Goal: Task Accomplishment & Management: Manage account settings

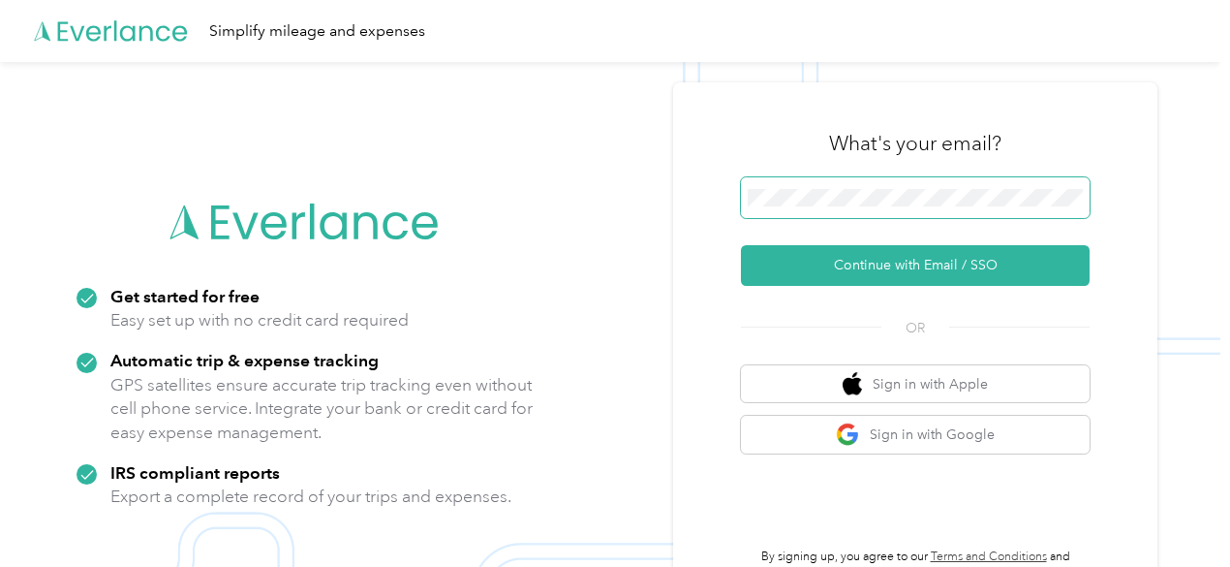
click at [797, 181] on span at bounding box center [915, 197] width 349 height 41
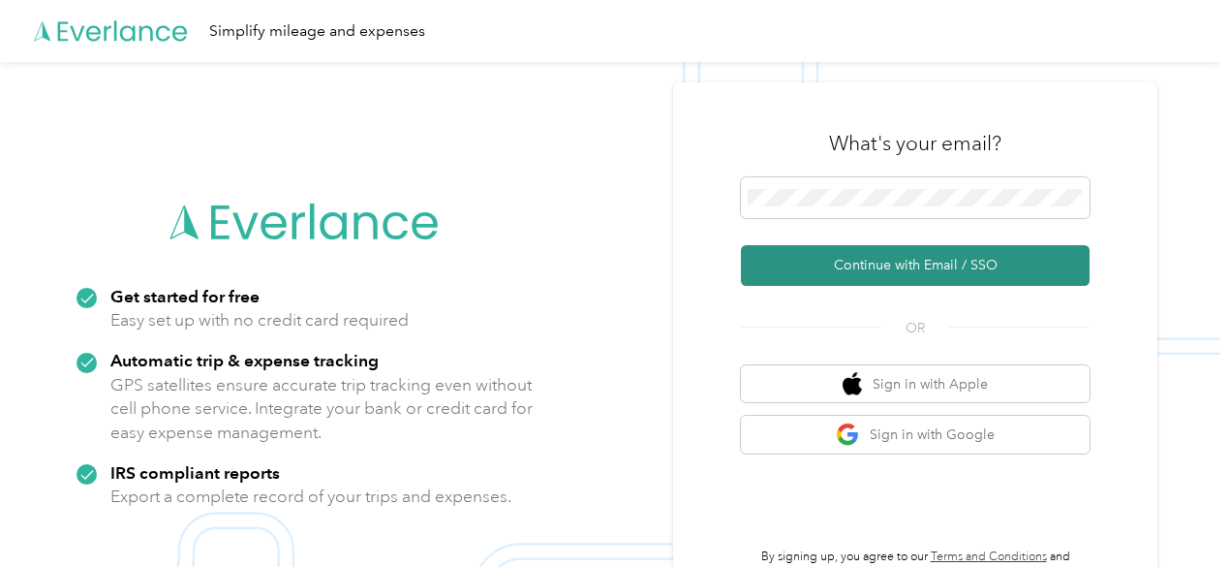
click at [945, 271] on button "Continue with Email / SSO" at bounding box center [915, 265] width 349 height 41
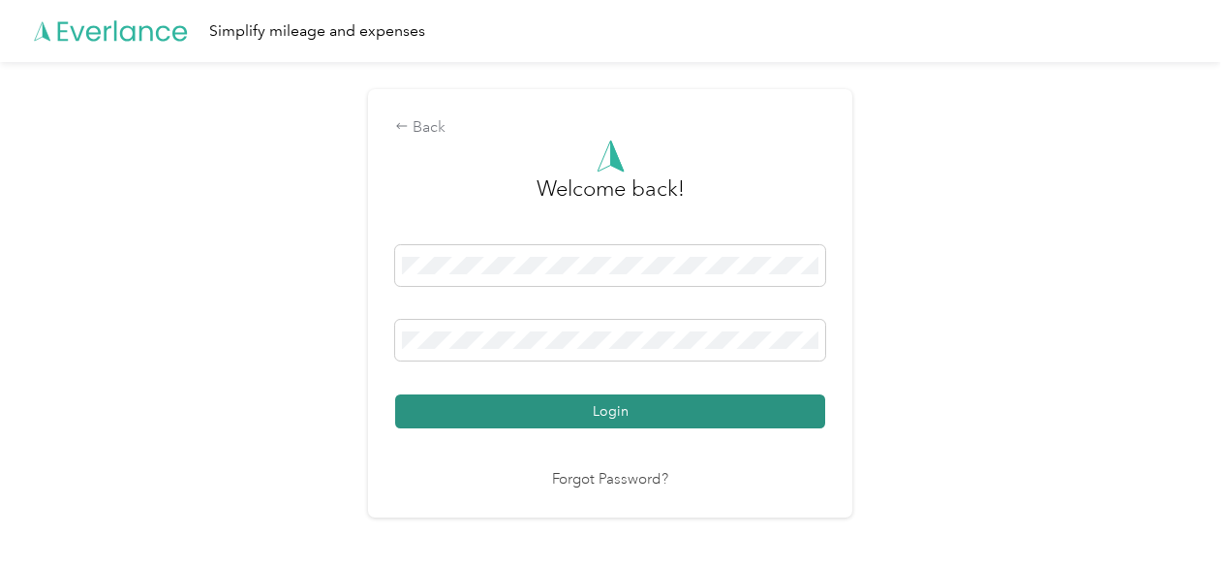
click at [600, 423] on button "Login" at bounding box center [610, 411] width 430 height 34
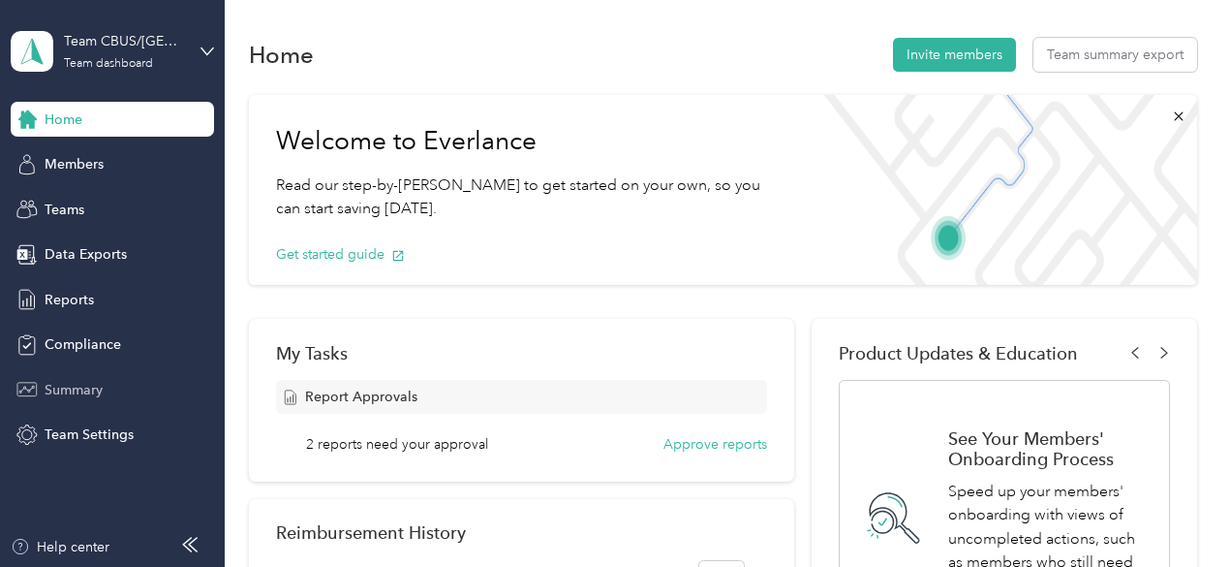
click at [97, 374] on div "Summary" at bounding box center [112, 389] width 203 height 35
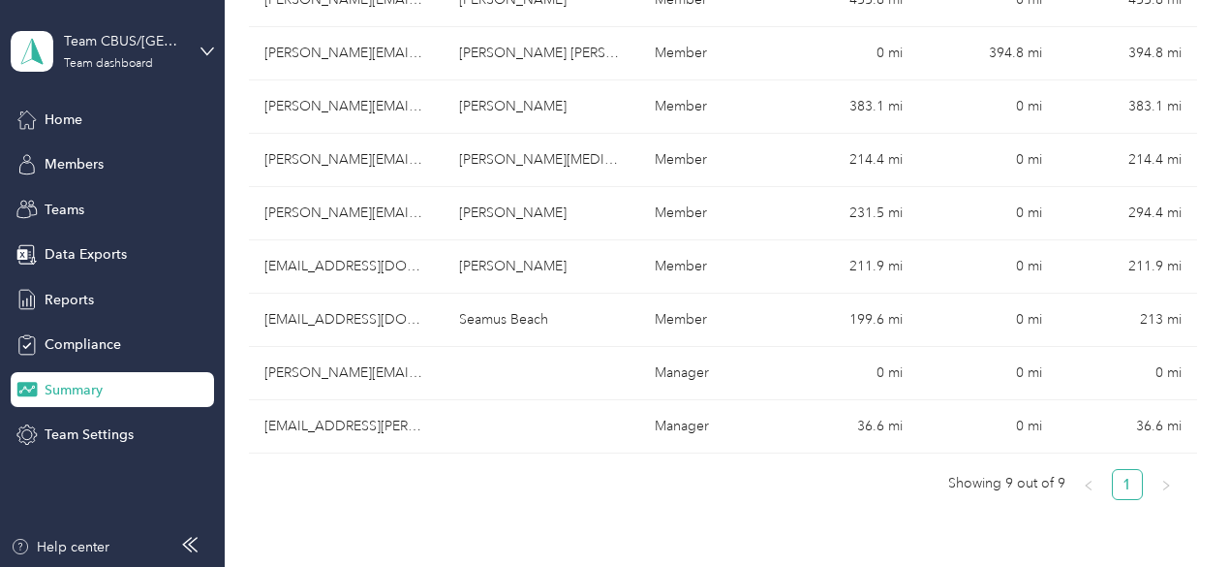
scroll to position [581, 0]
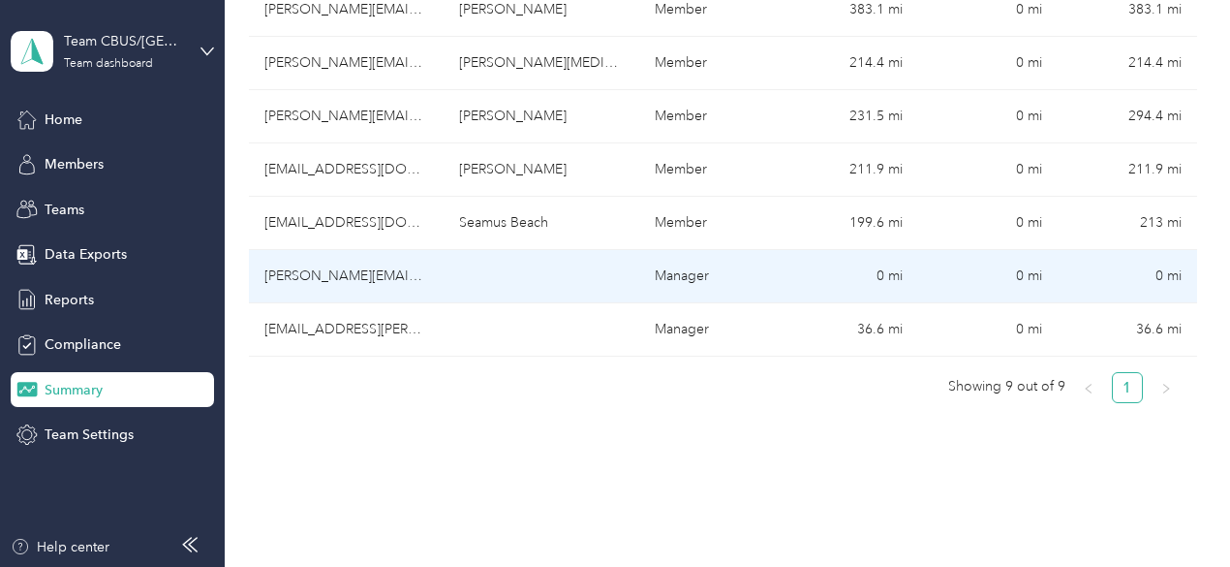
click at [368, 250] on td "[PERSON_NAME][EMAIL_ADDRESS][PERSON_NAME][DOMAIN_NAME]" at bounding box center [347, 276] width 196 height 53
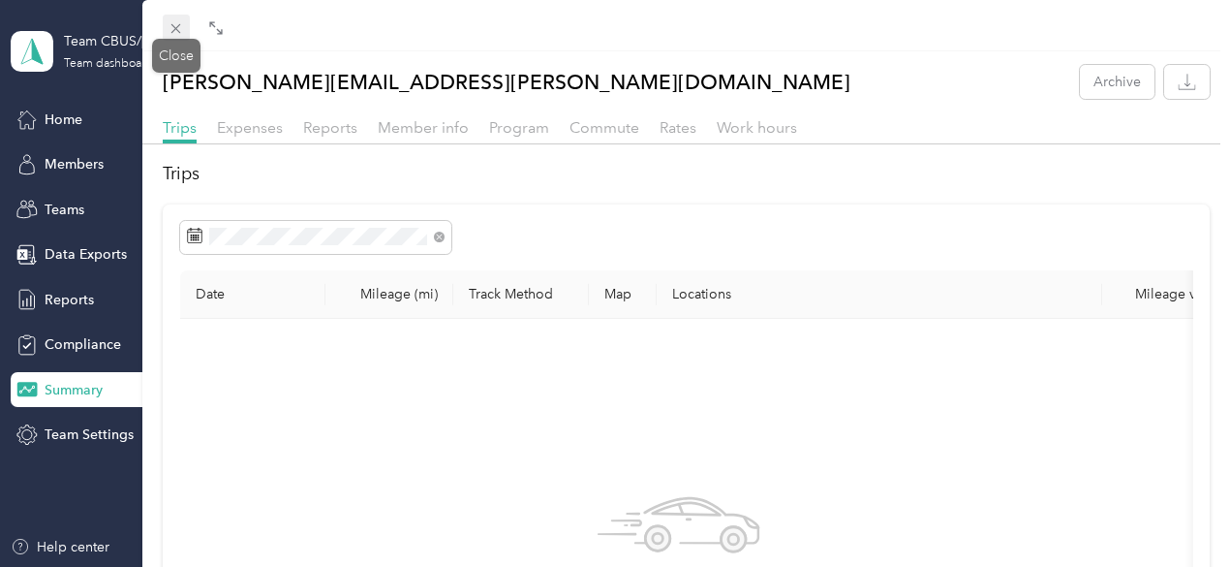
click at [182, 20] on icon at bounding box center [176, 28] width 16 height 16
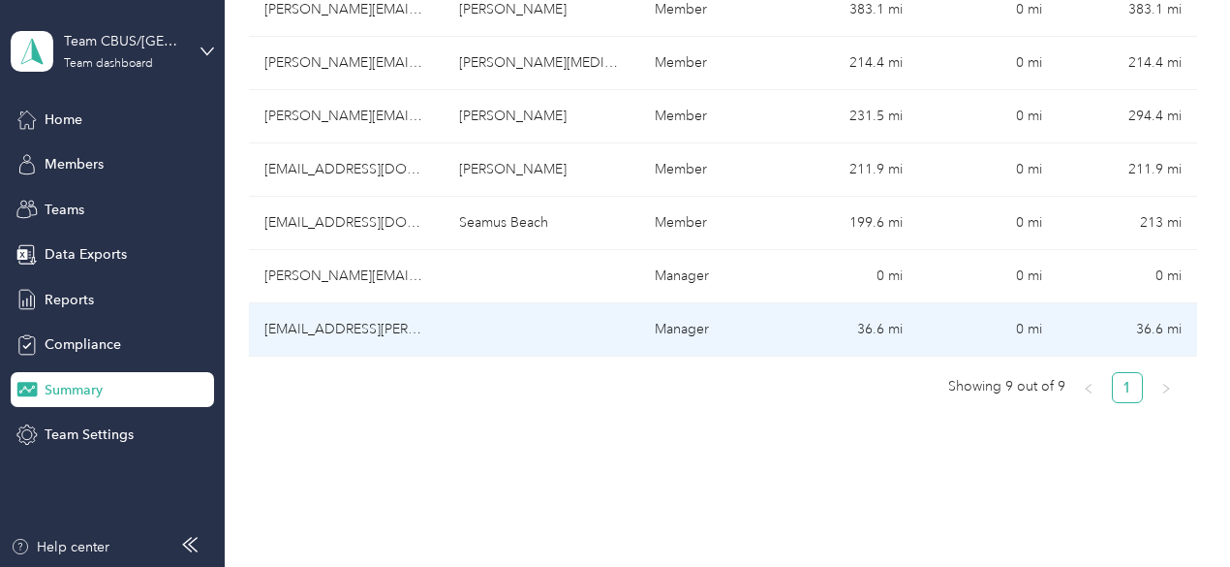
click at [341, 303] on td "[EMAIL_ADDRESS][PERSON_NAME][DOMAIN_NAME]" at bounding box center [347, 329] width 196 height 53
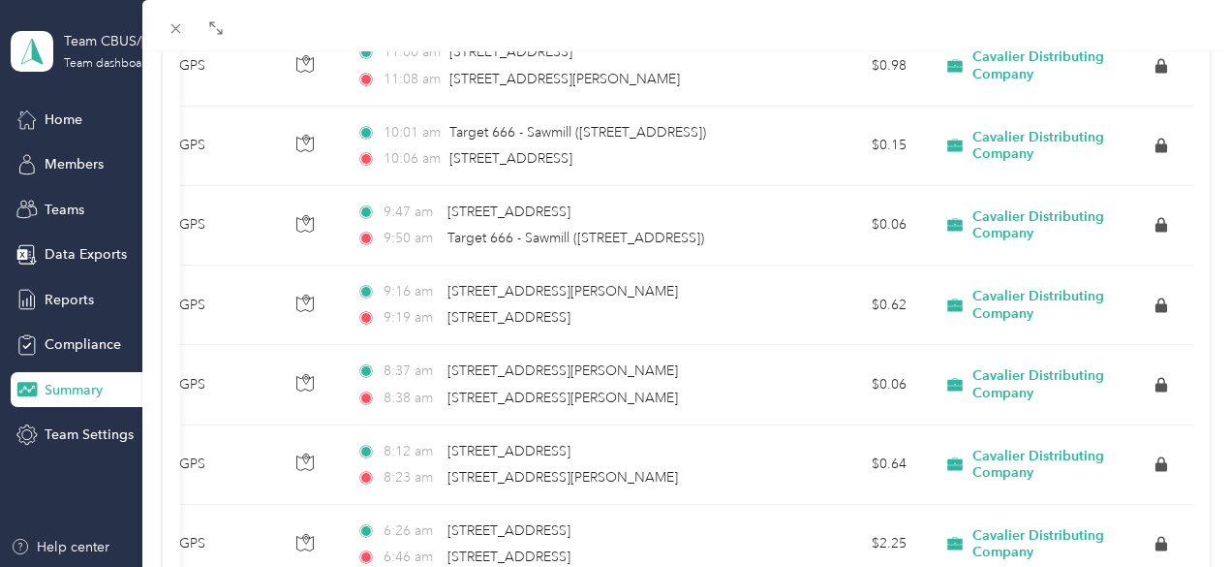
scroll to position [1899, 0]
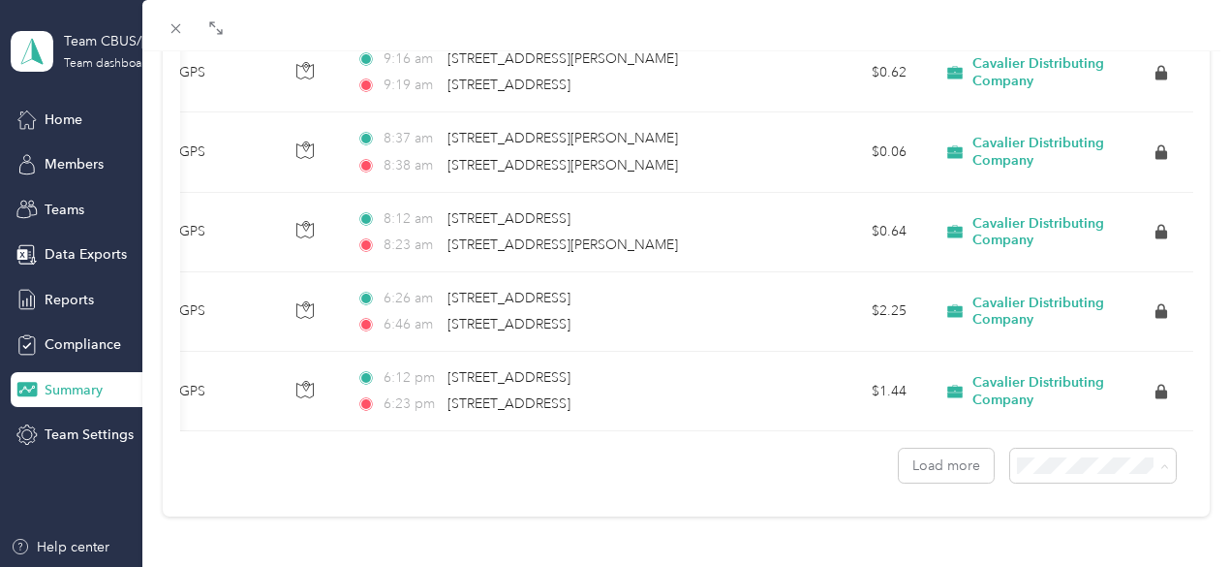
click at [1052, 417] on div "100 per load" at bounding box center [1078, 415] width 138 height 20
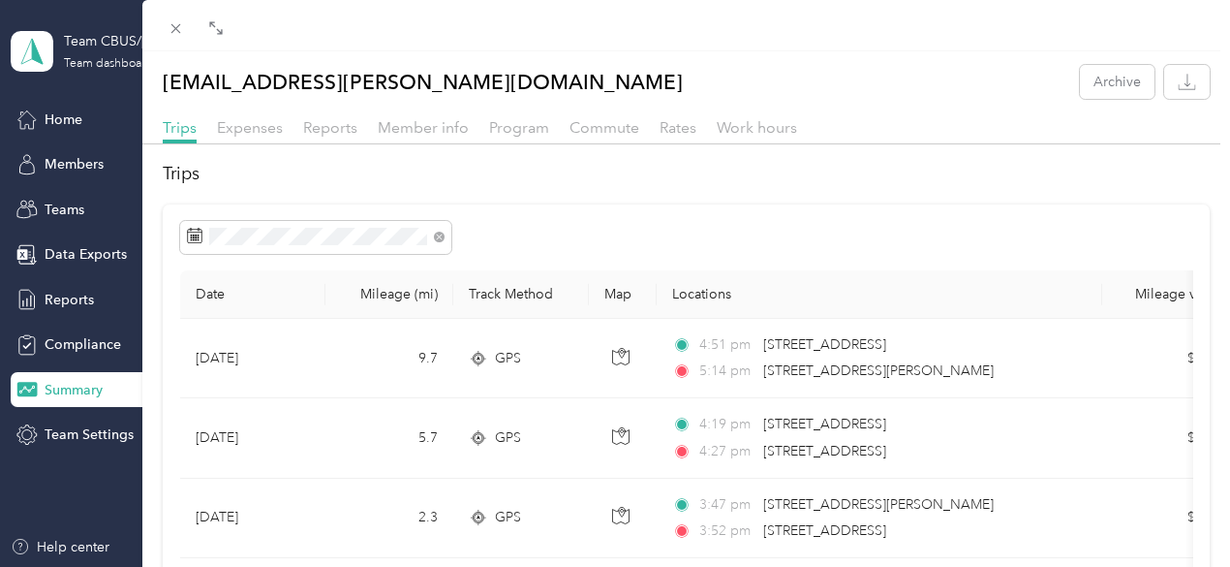
click at [62, 119] on div "[EMAIL_ADDRESS][PERSON_NAME][DOMAIN_NAME] Archive Trips Expenses Reports Member…" at bounding box center [615, 283] width 1230 height 567
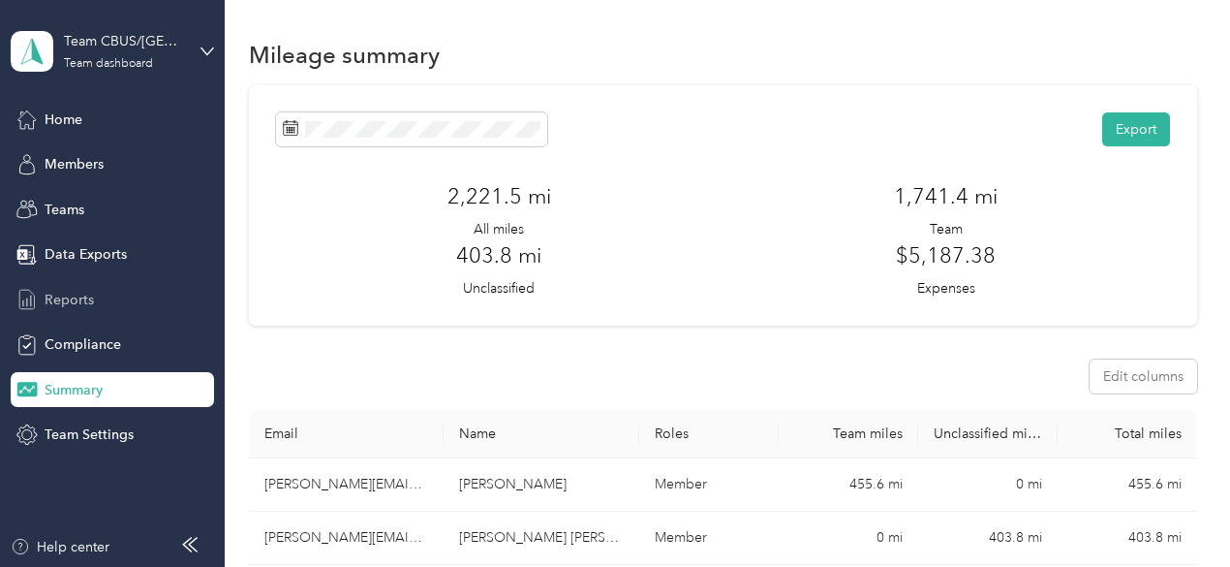
click at [81, 297] on span "Reports" at bounding box center [69, 300] width 49 height 20
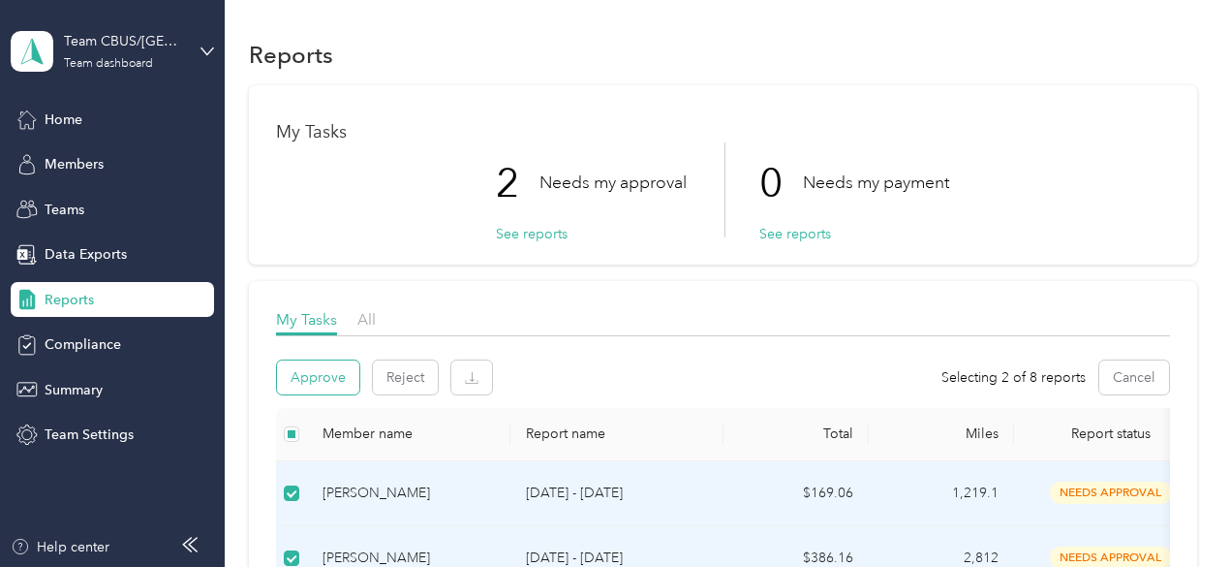
click at [315, 374] on button "Approve" at bounding box center [318, 377] width 82 height 34
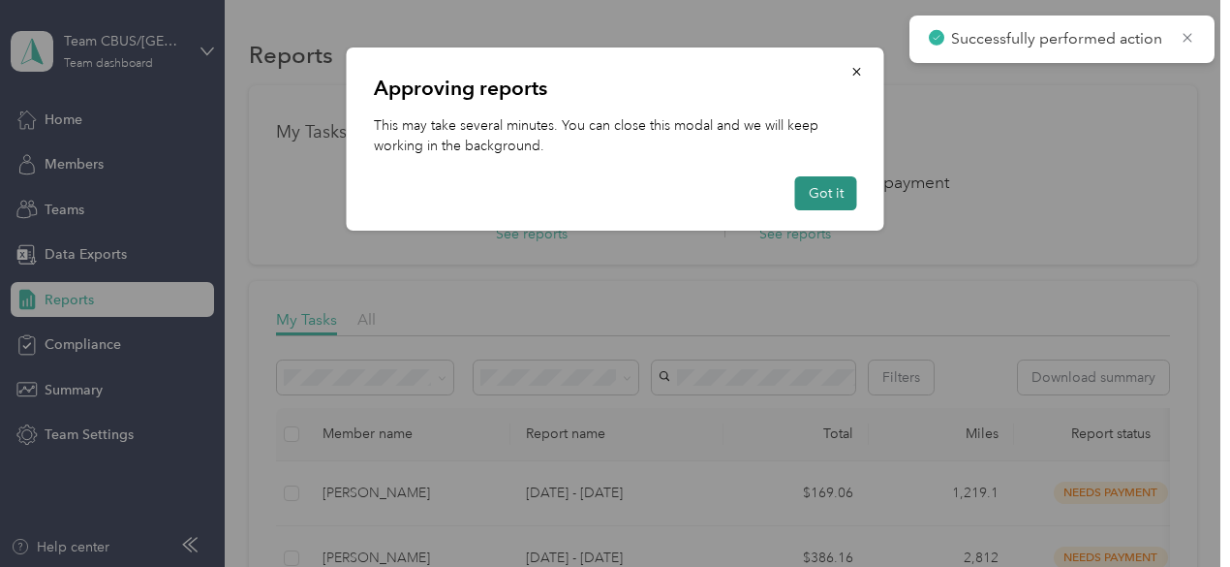
click at [825, 199] on button "Got it" at bounding box center [826, 193] width 62 height 34
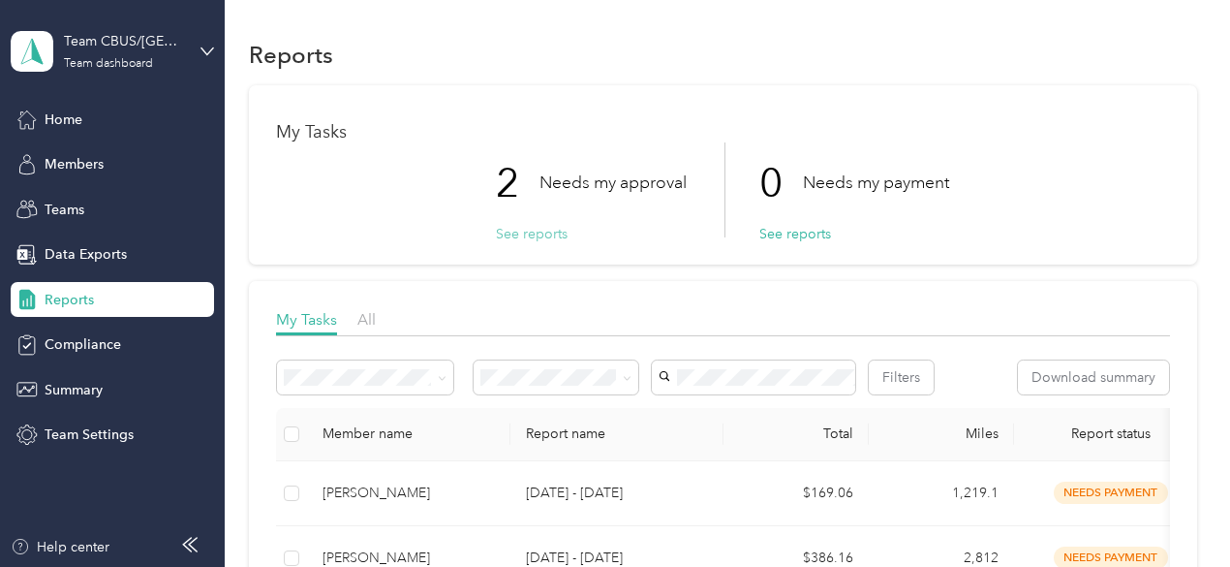
click at [554, 233] on button "See reports" at bounding box center [532, 234] width 72 height 20
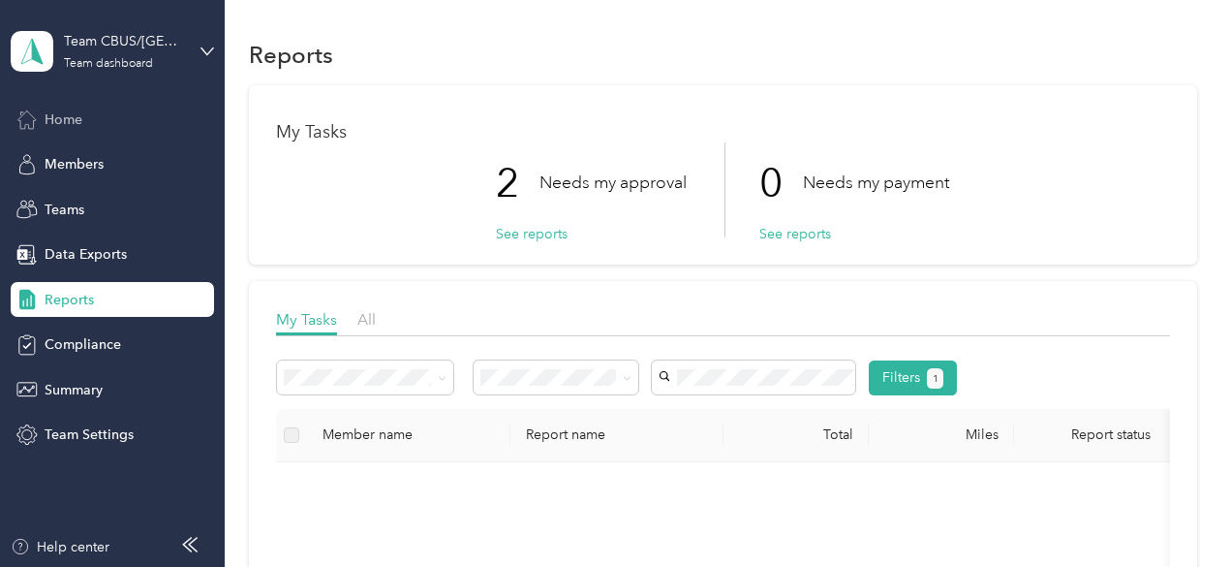
click at [79, 123] on span "Home" at bounding box center [64, 119] width 38 height 20
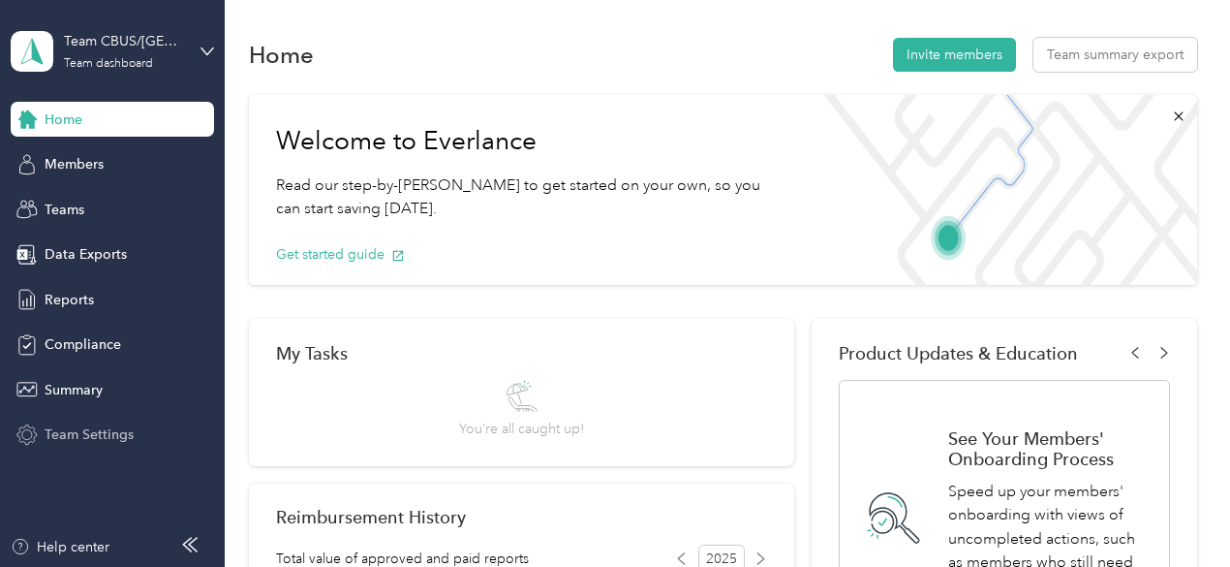
click at [82, 443] on span "Team Settings" at bounding box center [89, 434] width 89 height 20
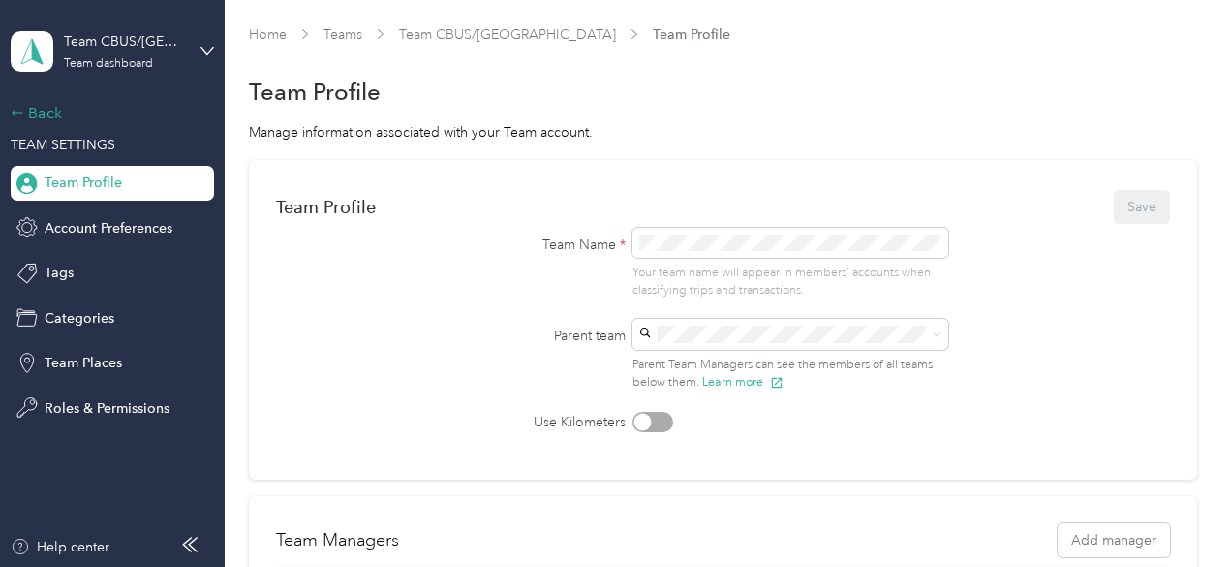
click at [59, 121] on div "Back" at bounding box center [108, 113] width 194 height 23
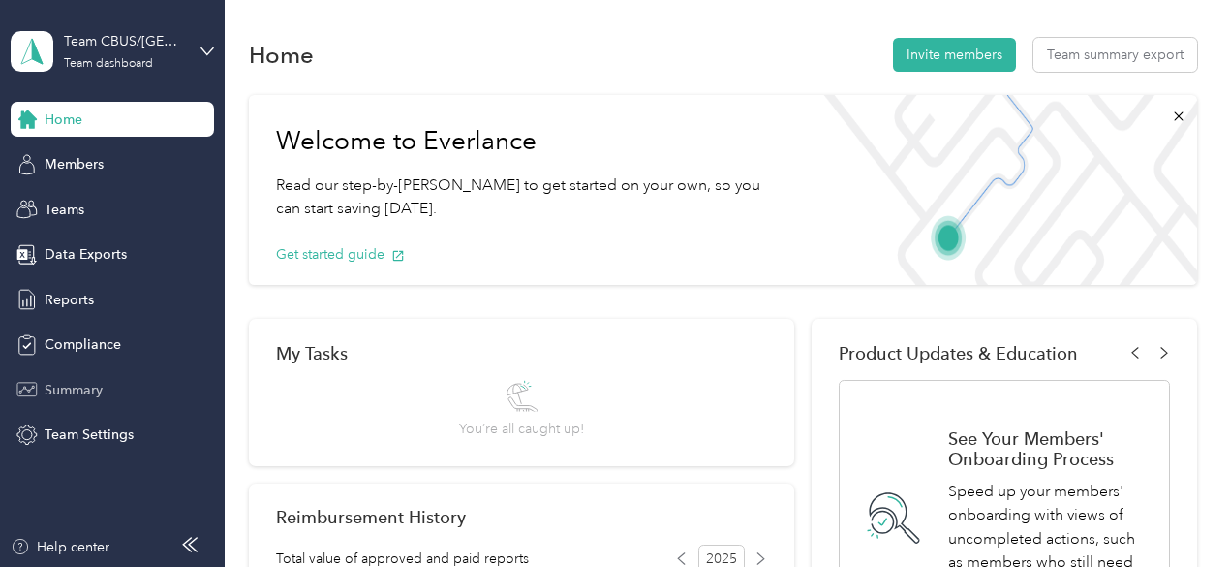
click at [67, 385] on span "Summary" at bounding box center [74, 390] width 58 height 20
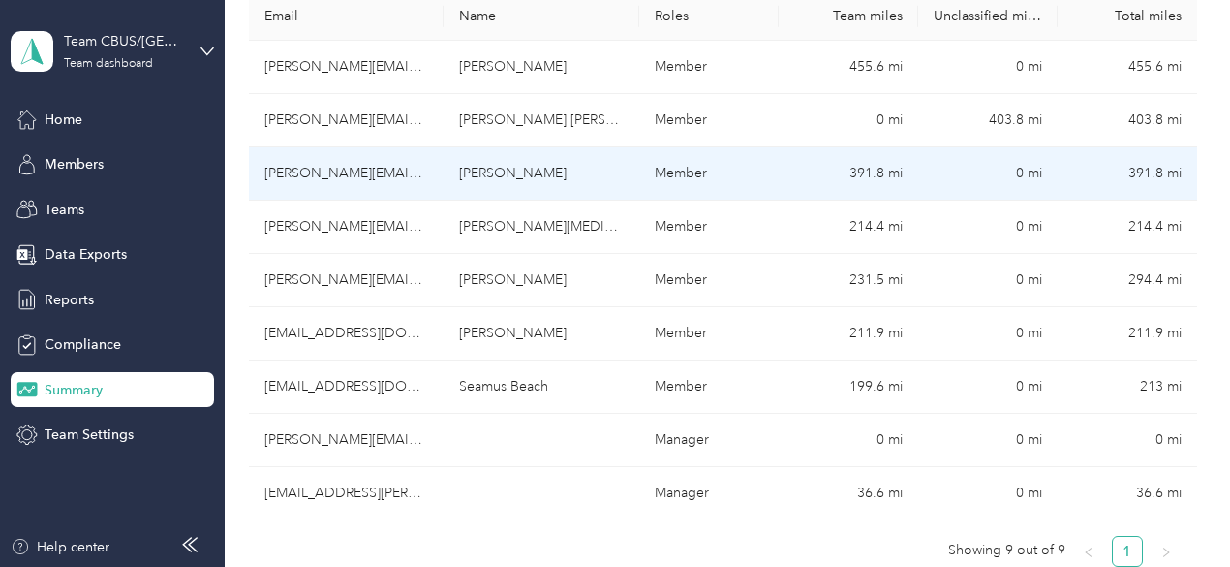
scroll to position [581, 0]
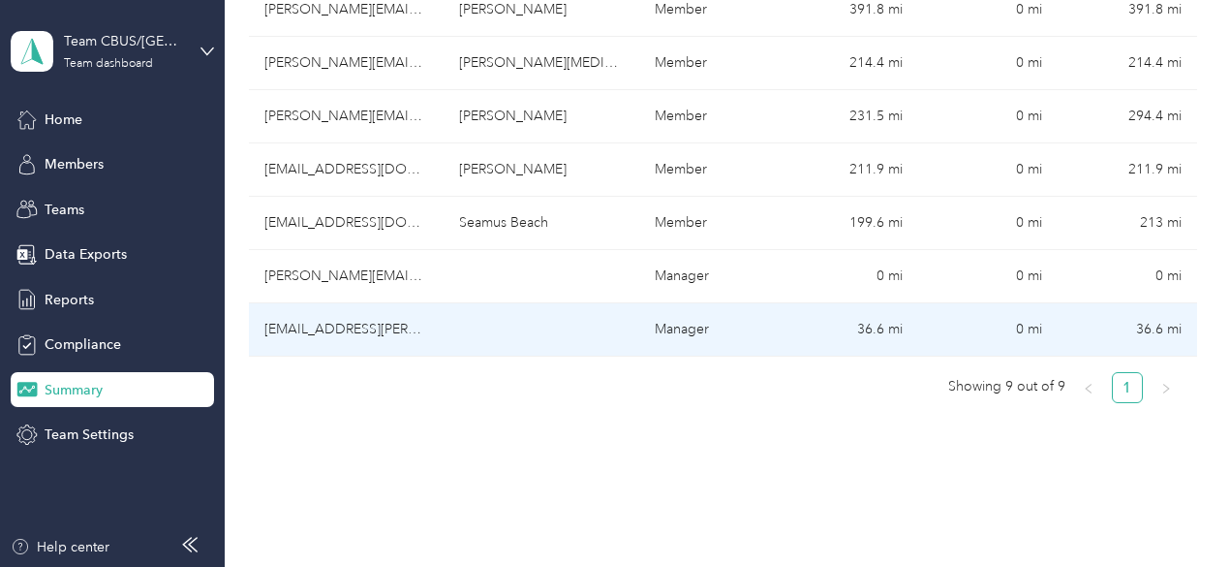
click at [353, 303] on td "[EMAIL_ADDRESS][PERSON_NAME][DOMAIN_NAME]" at bounding box center [347, 329] width 196 height 53
